Goal: Check status: Check status

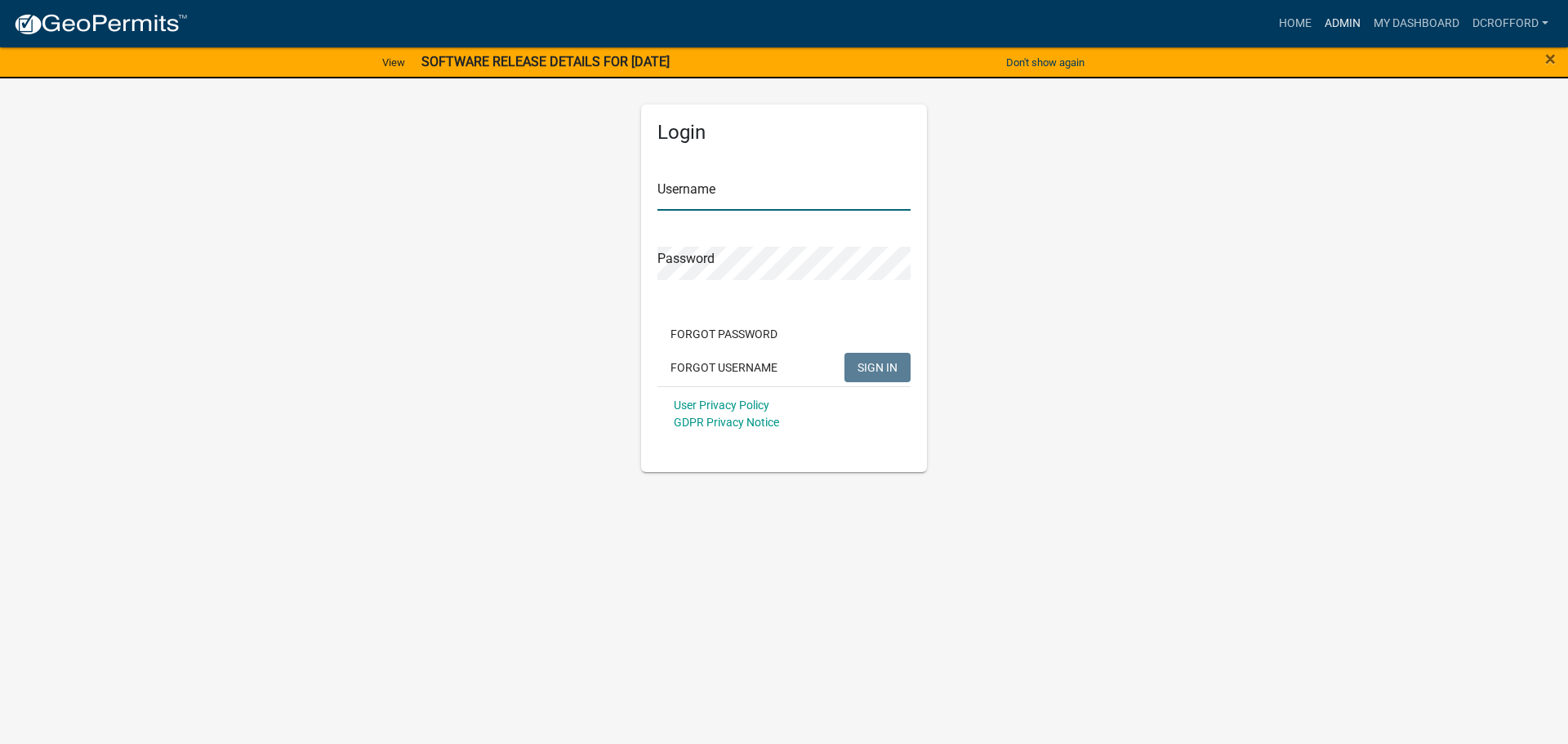
type input "dcrofford"
click at [1351, 23] on link "Admin" at bounding box center [1341, 24] width 49 height 31
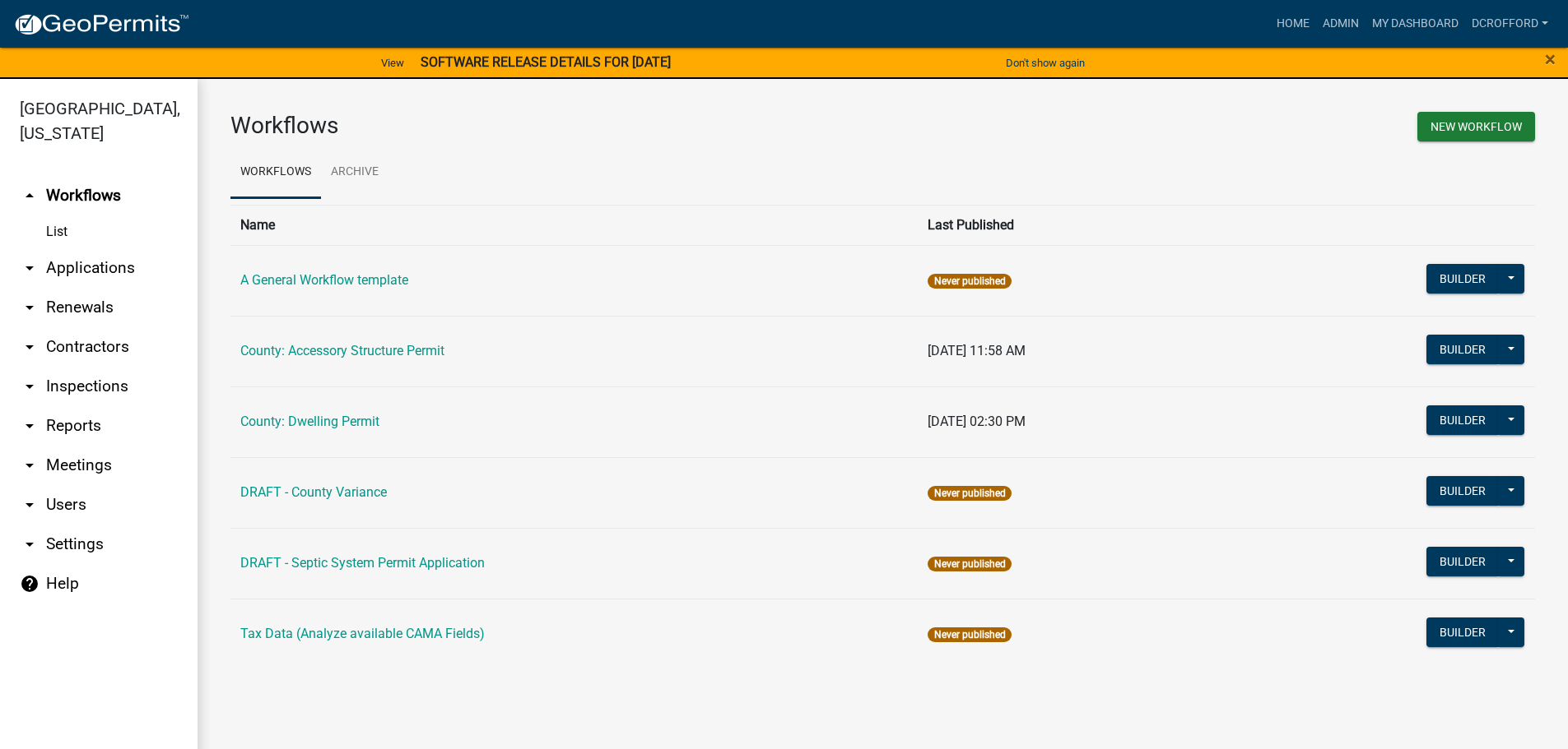
click at [85, 255] on link "arrow_drop_down Applications" at bounding box center [99, 268] width 198 height 39
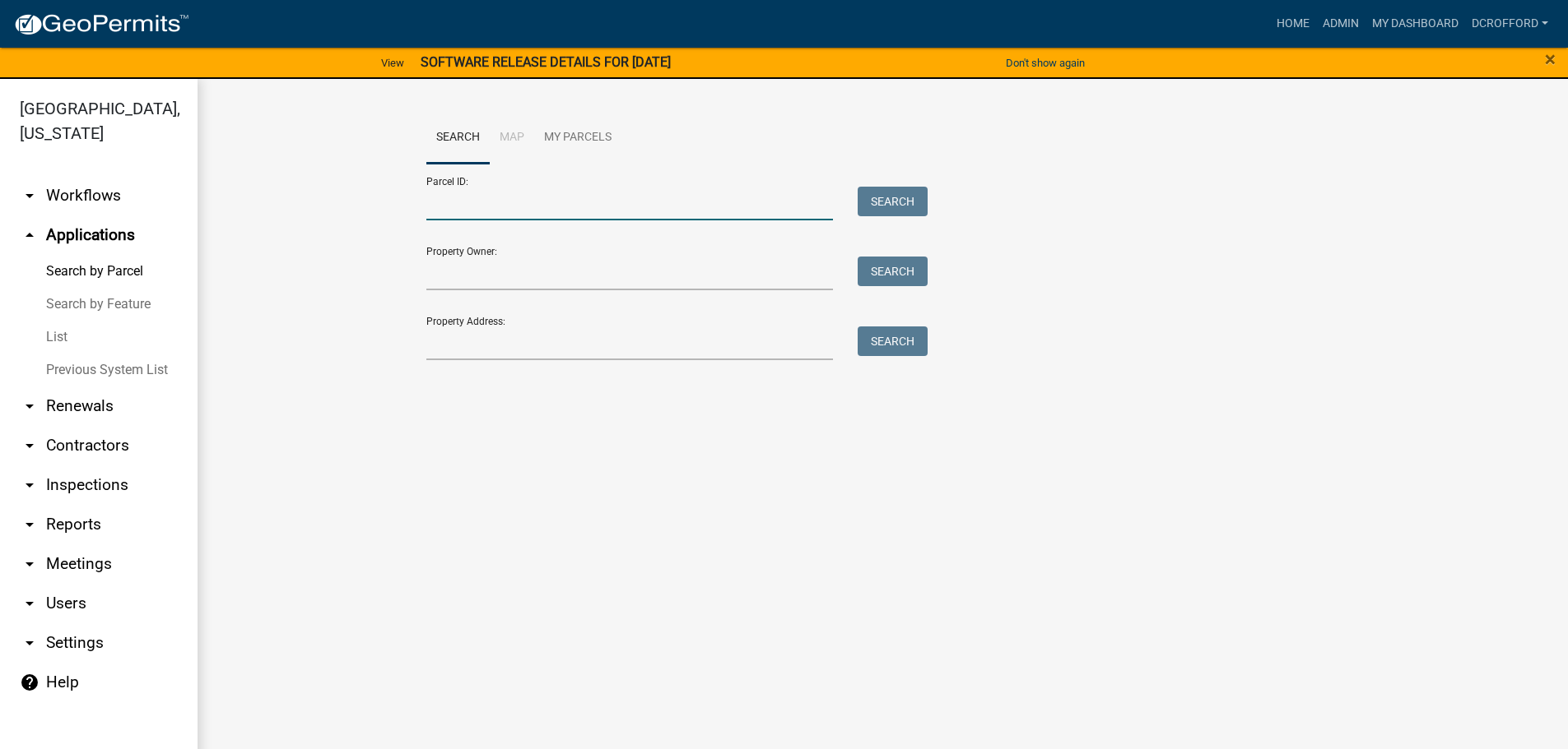
click at [478, 197] on input "Parcel ID:" at bounding box center [630, 203] width 408 height 34
type input "0010126150"
click at [911, 205] on button "Search" at bounding box center [892, 201] width 70 height 30
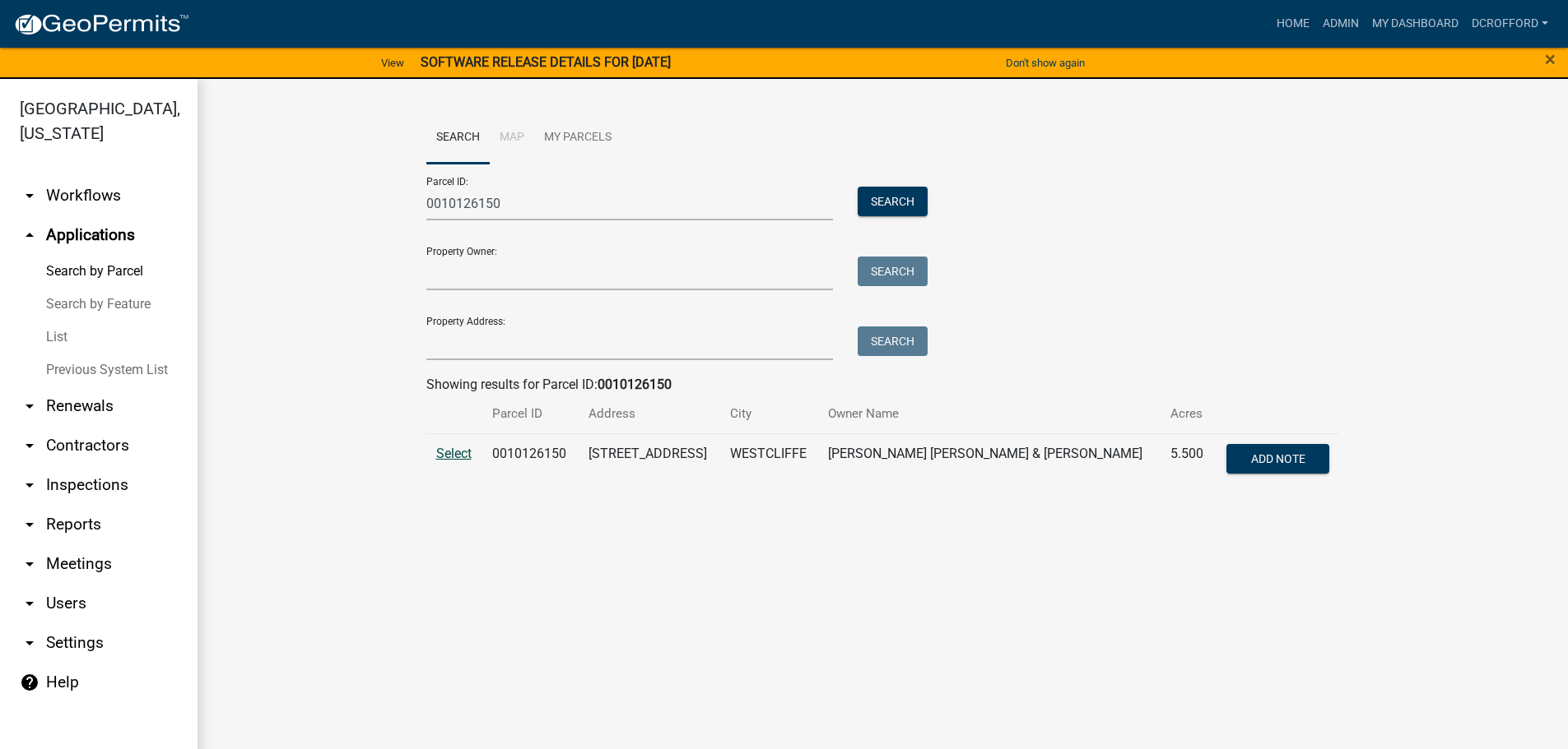
click at [447, 453] on span "Select" at bounding box center [454, 454] width 36 height 15
